Goal: Task Accomplishment & Management: Complete application form

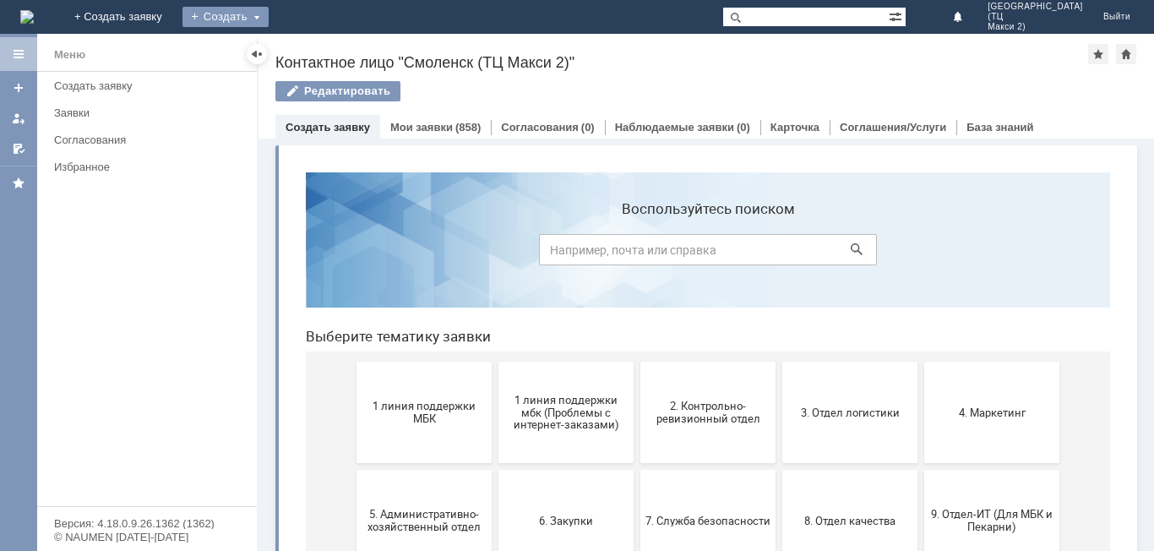
click at [269, 14] on div "Создать" at bounding box center [226, 17] width 86 height 20
click at [314, 45] on link "Заявка" at bounding box center [250, 51] width 128 height 20
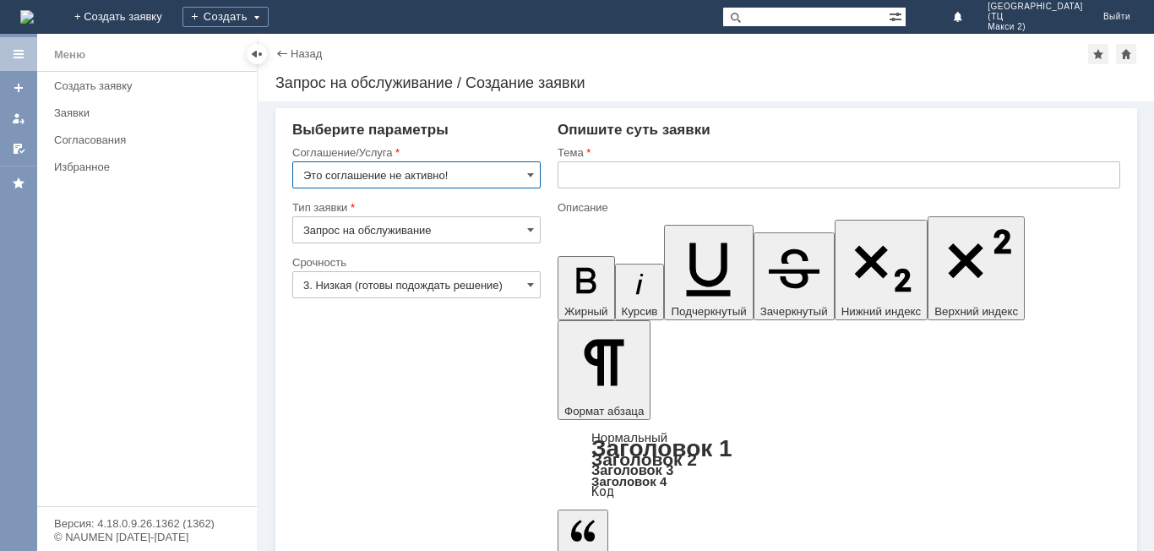
click at [445, 172] on input "Это соглашение не активно!" at bounding box center [416, 174] width 248 height 27
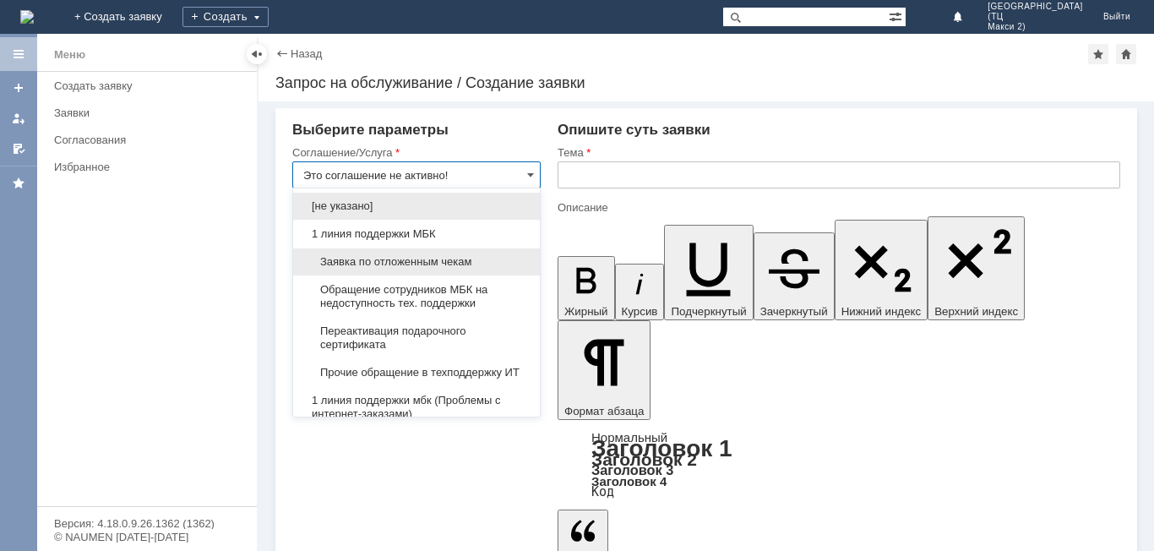
click at [437, 260] on span "Заявка по отложенным чекам" at bounding box center [416, 262] width 226 height 14
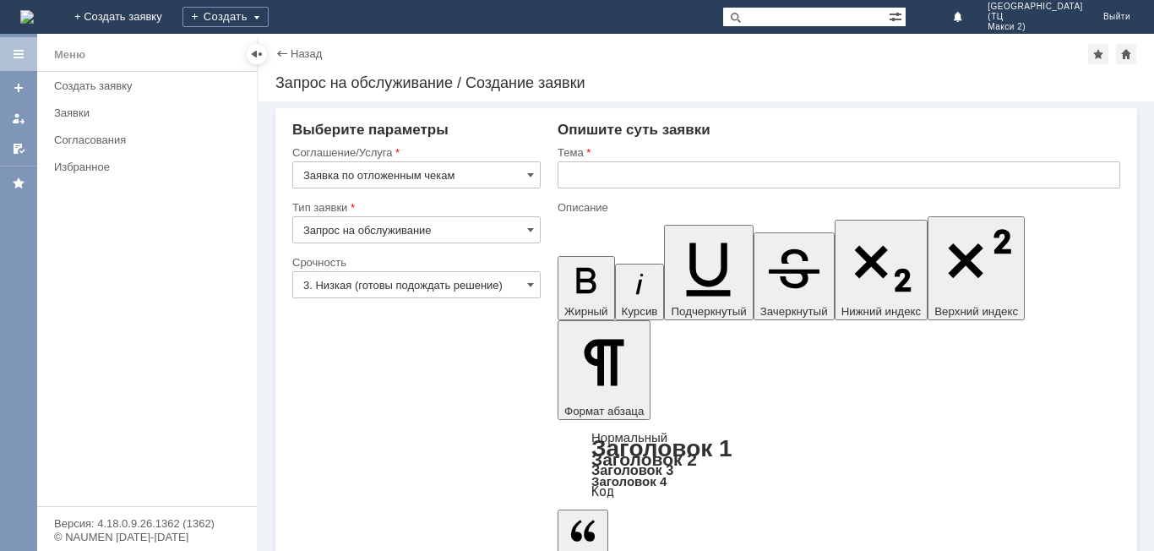
type input "Заявка по отложенным чекам"
click at [589, 168] on input "text" at bounding box center [839, 174] width 563 height 27
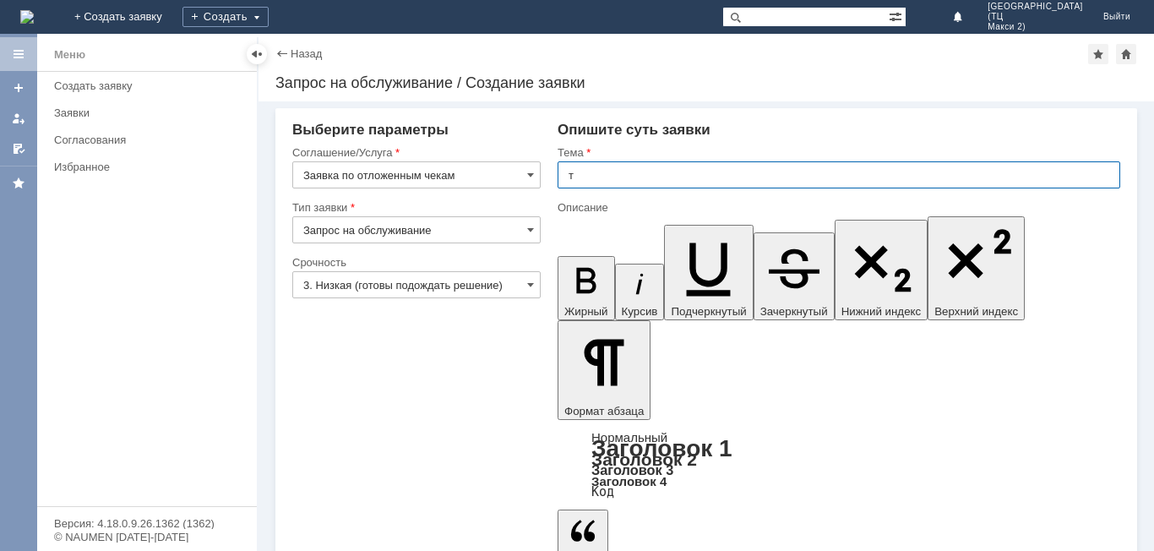
type input "т"
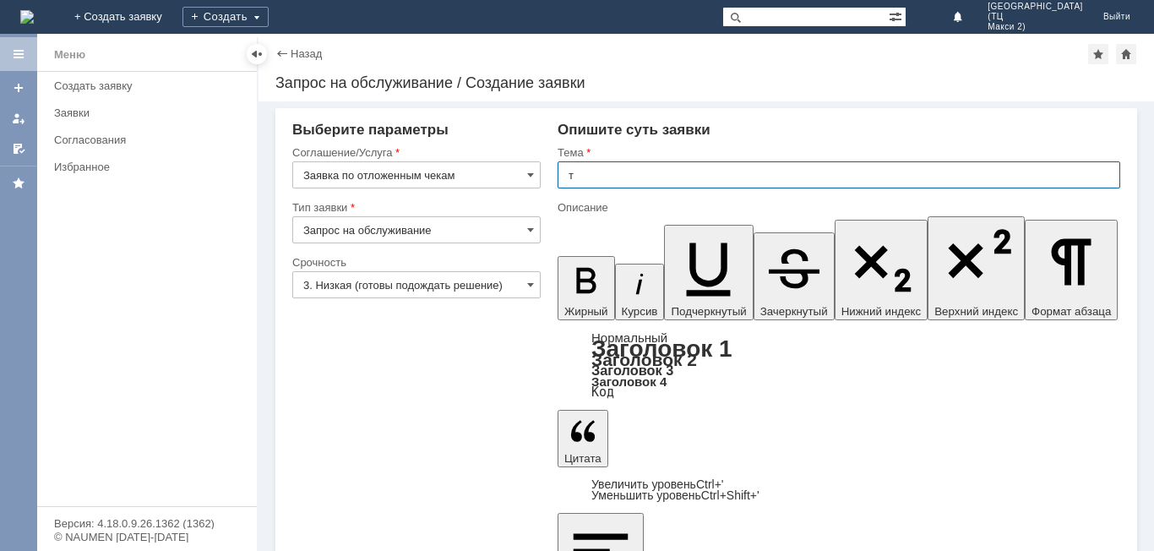
click at [597, 177] on input "т" at bounding box center [839, 174] width 563 height 27
type input "Отложенные чеки"
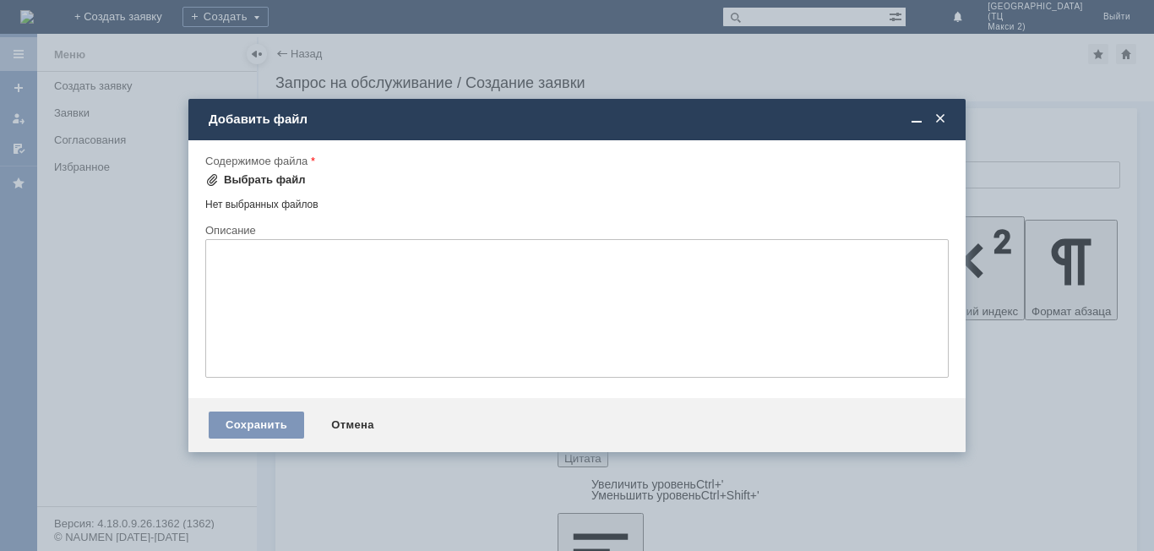
click at [248, 177] on div "Выбрать файл" at bounding box center [265, 180] width 82 height 14
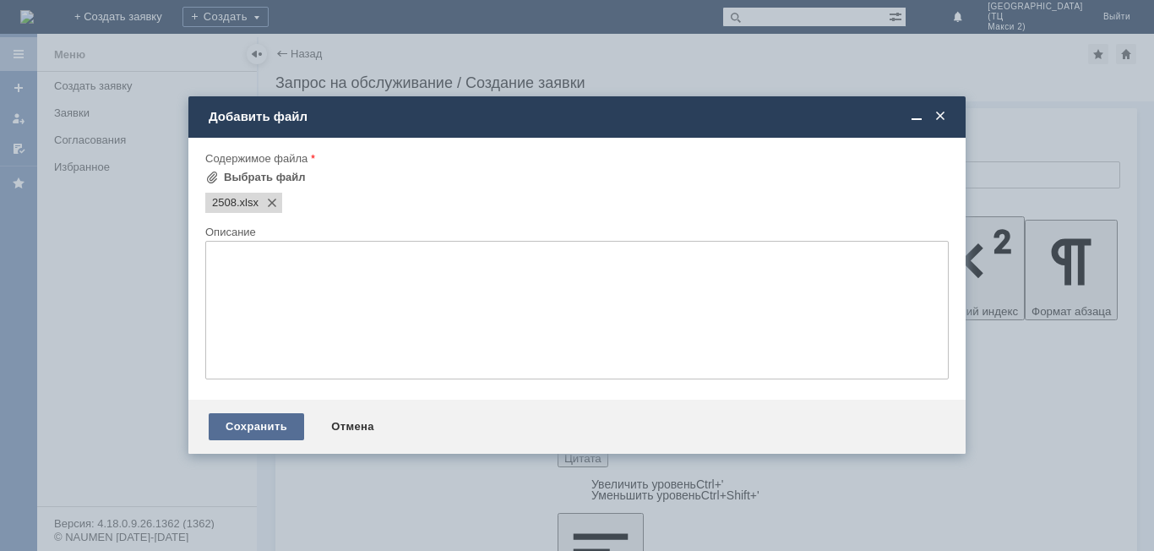
click at [265, 433] on div "Сохранить" at bounding box center [256, 426] width 95 height 27
